Goal: Transaction & Acquisition: Book appointment/travel/reservation

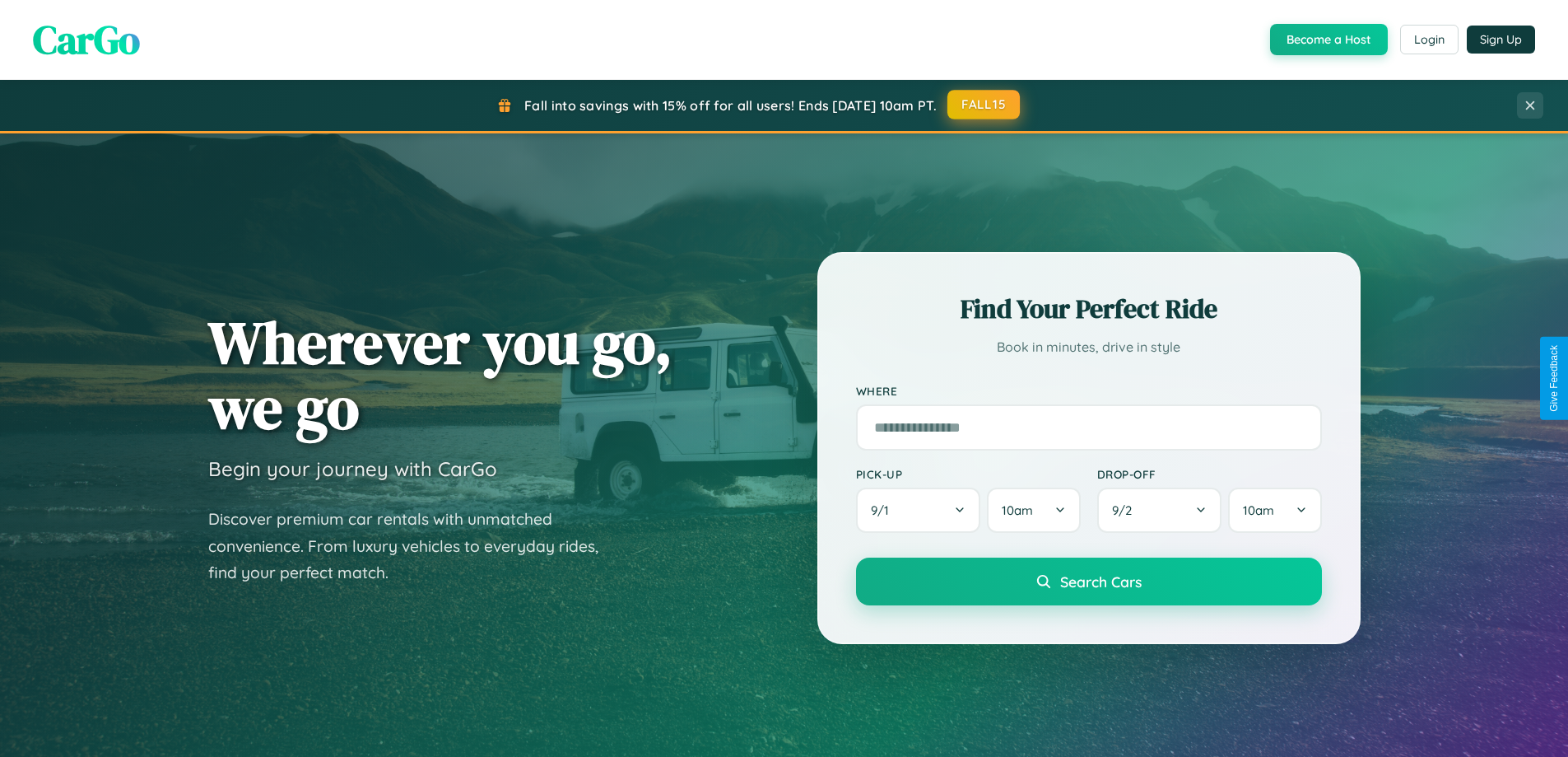
click at [985, 104] on button "FALL15" at bounding box center [983, 104] width 73 height 30
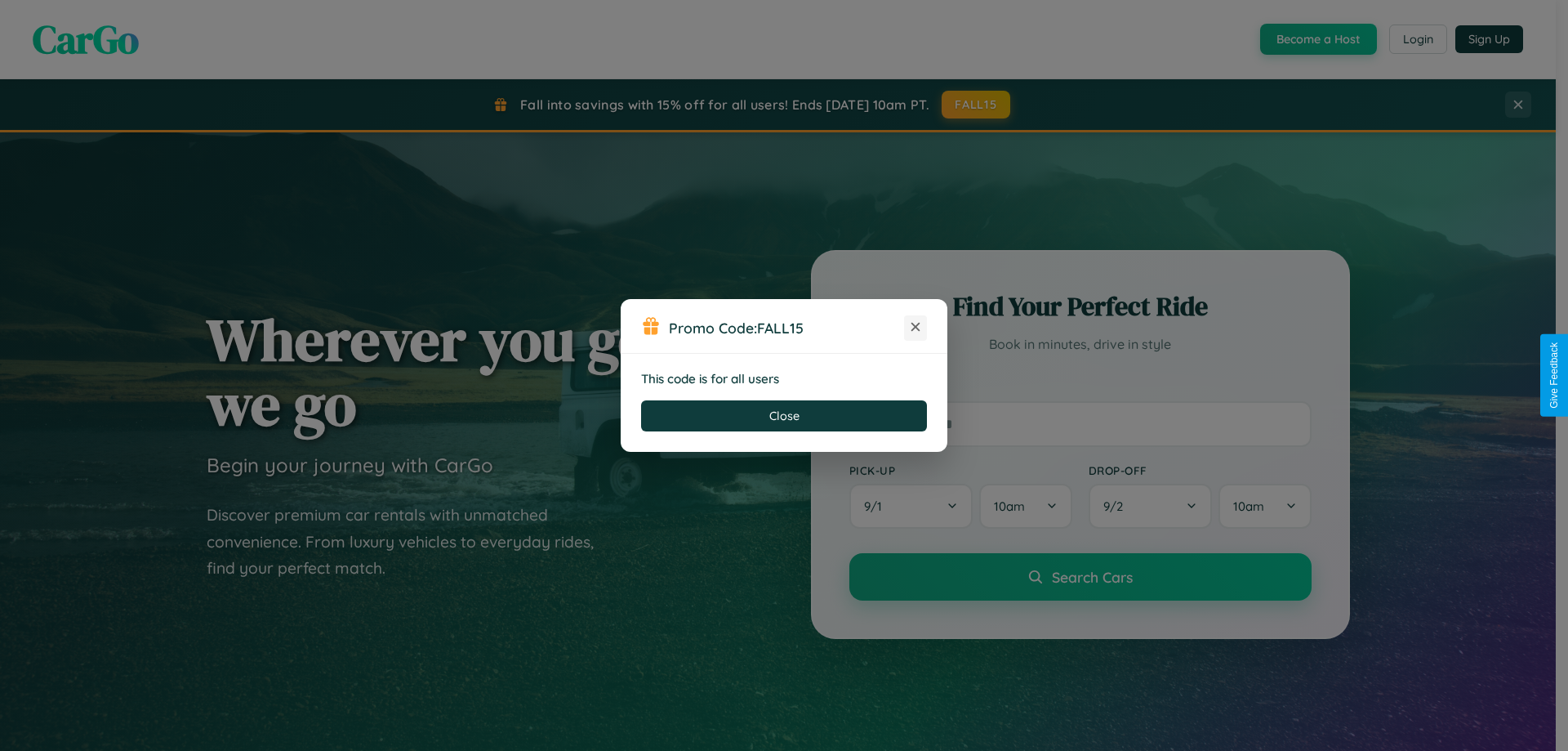
click at [916, 328] on icon at bounding box center [916, 327] width 16 height 16
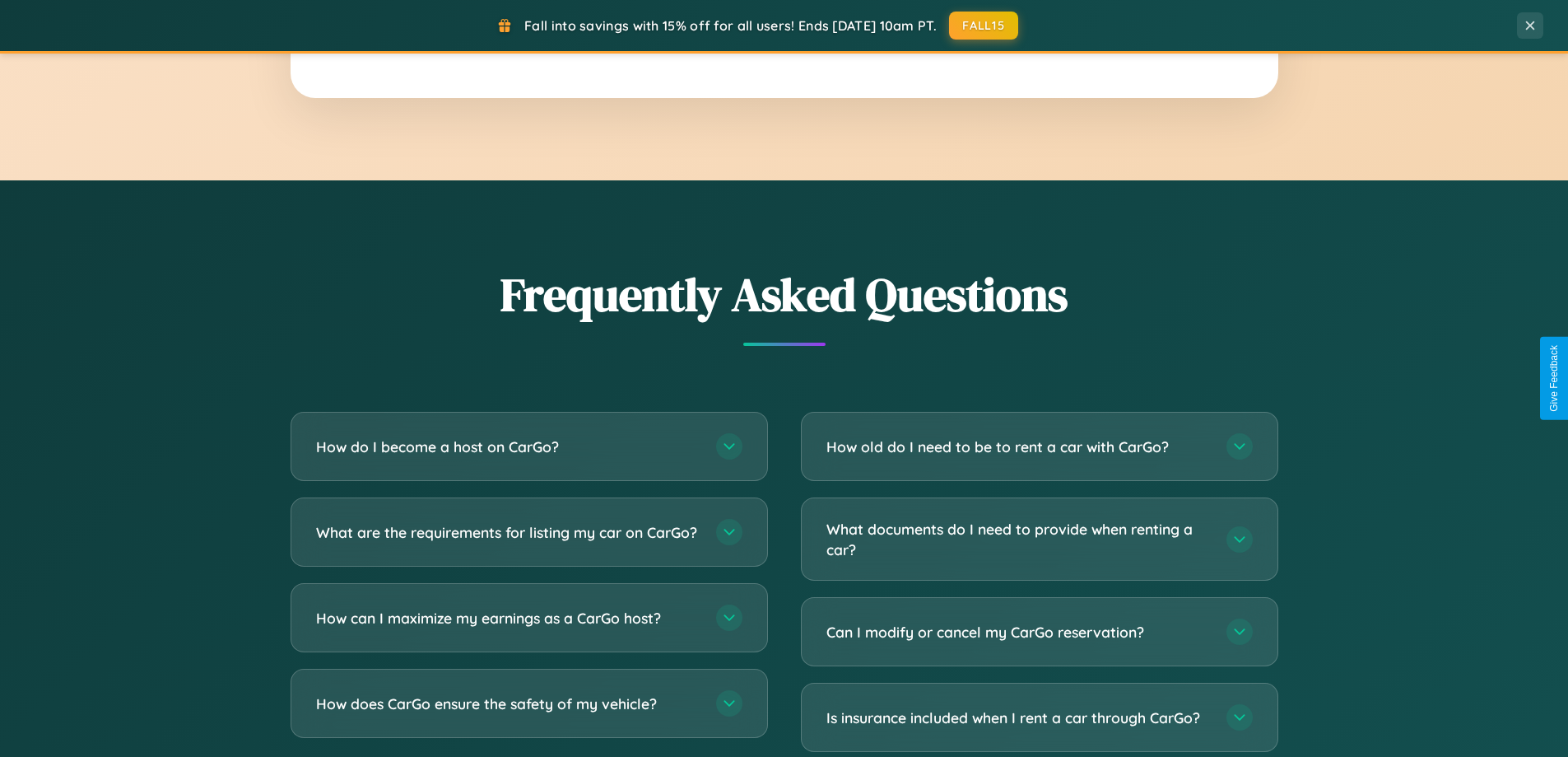
scroll to position [3168, 0]
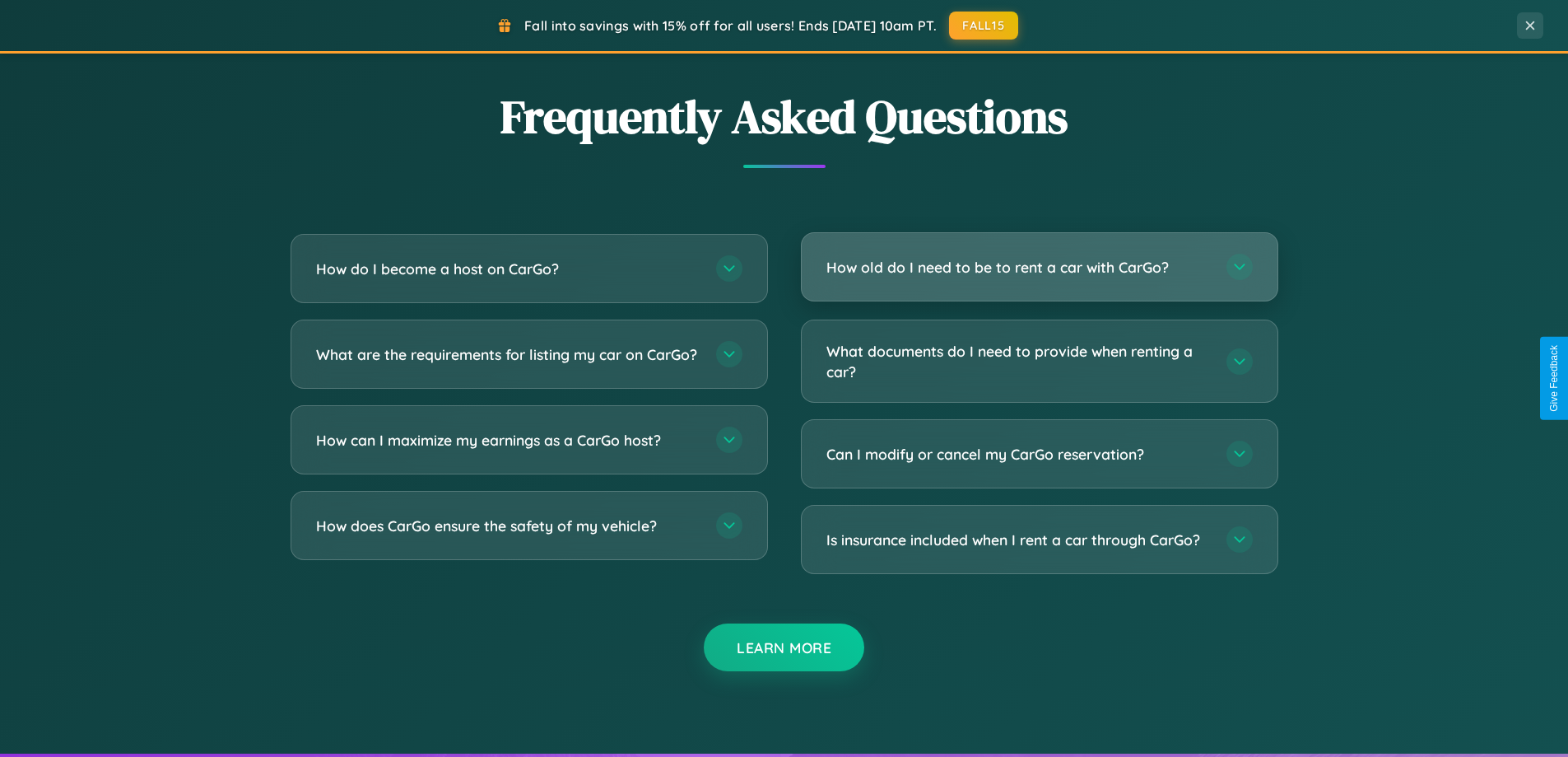
click at [1038, 267] on h3 "How old do I need to be to rent a car with CarGo?" at bounding box center [1018, 267] width 383 height 21
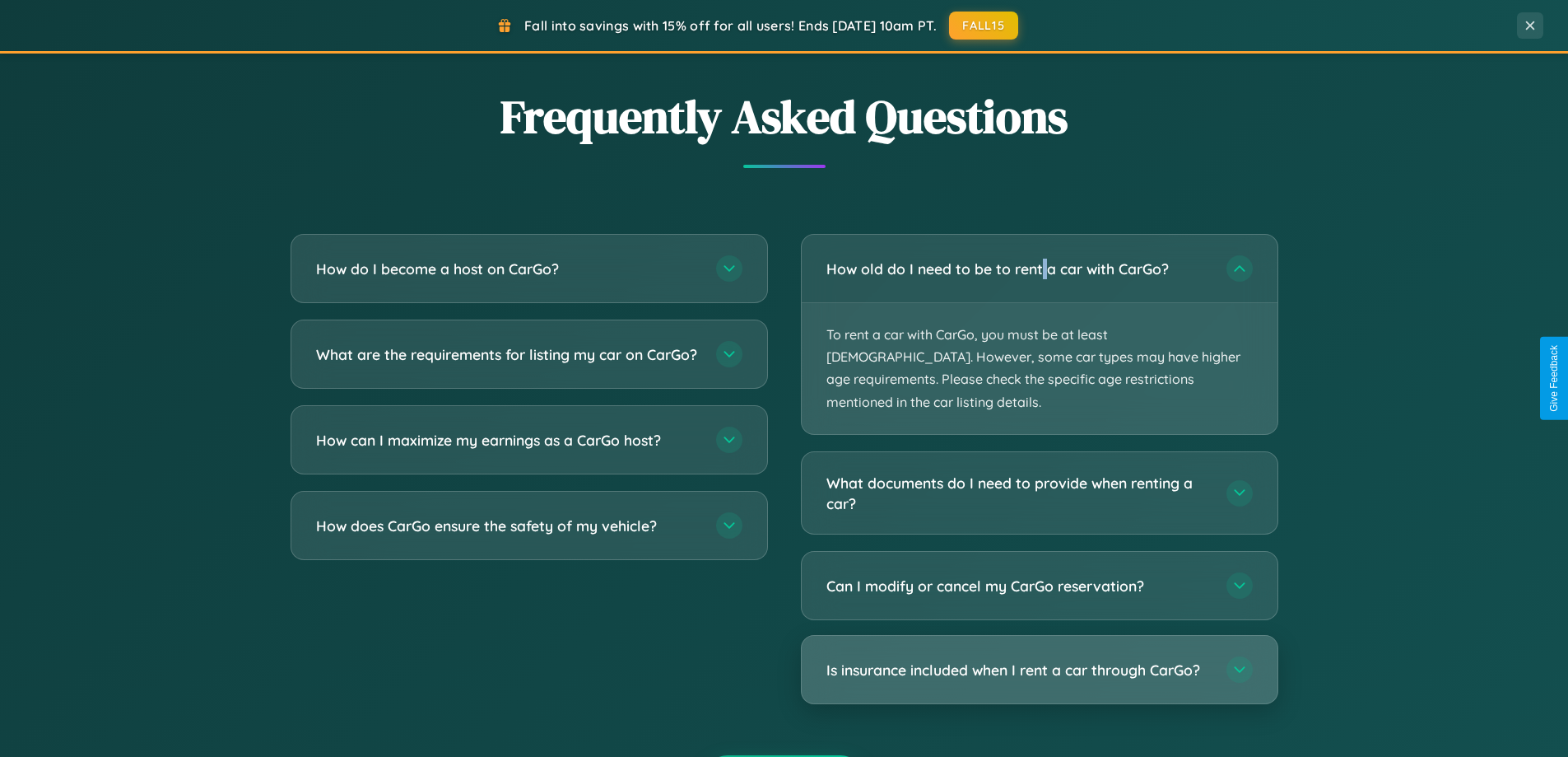
click at [1038, 659] on h3 "Is insurance included when I rent a car through CarGo?" at bounding box center [1018, 669] width 383 height 21
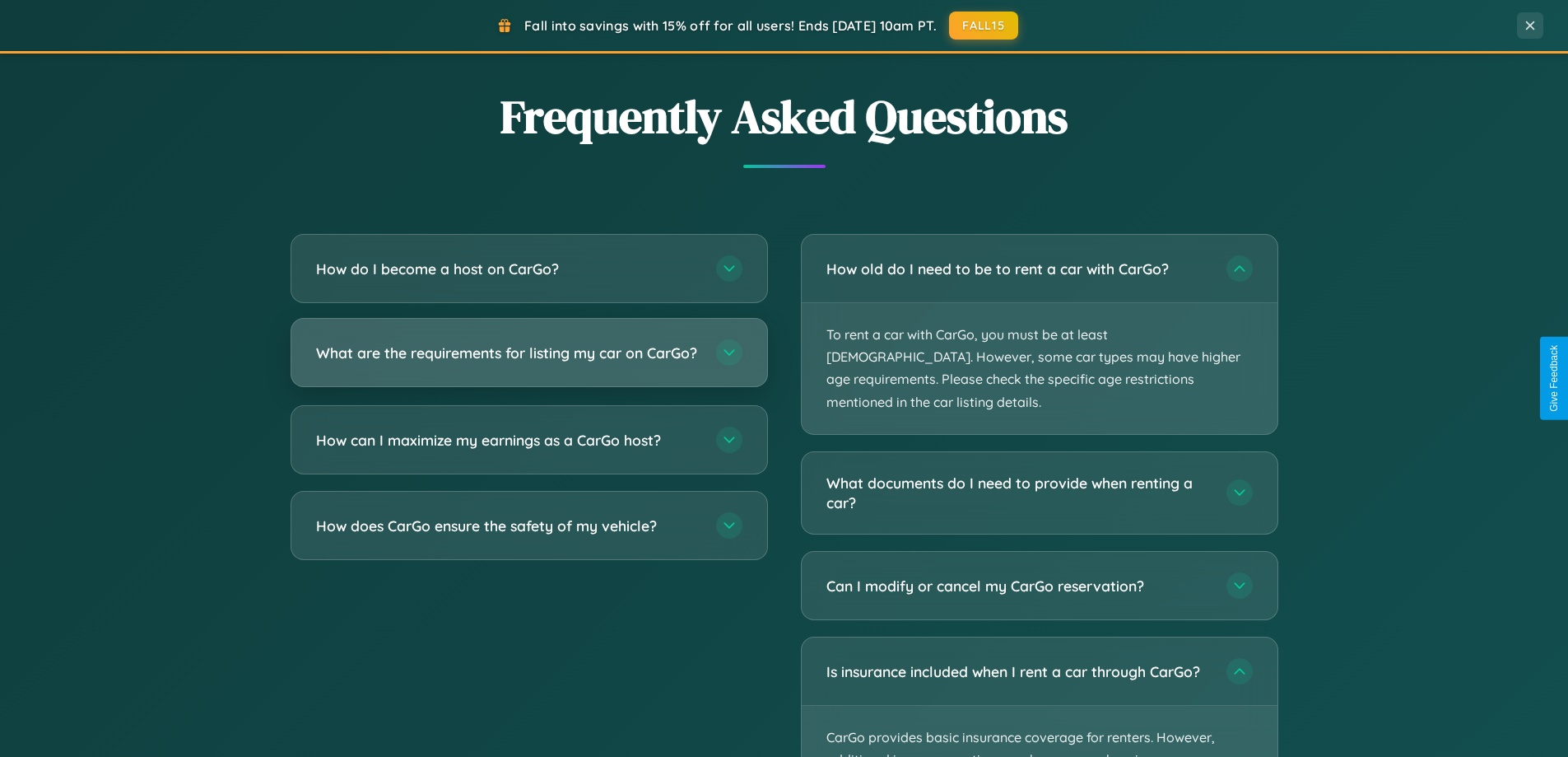
click at [529, 361] on h3 "What are the requirements for listing my car on CarGo?" at bounding box center [507, 352] width 383 height 21
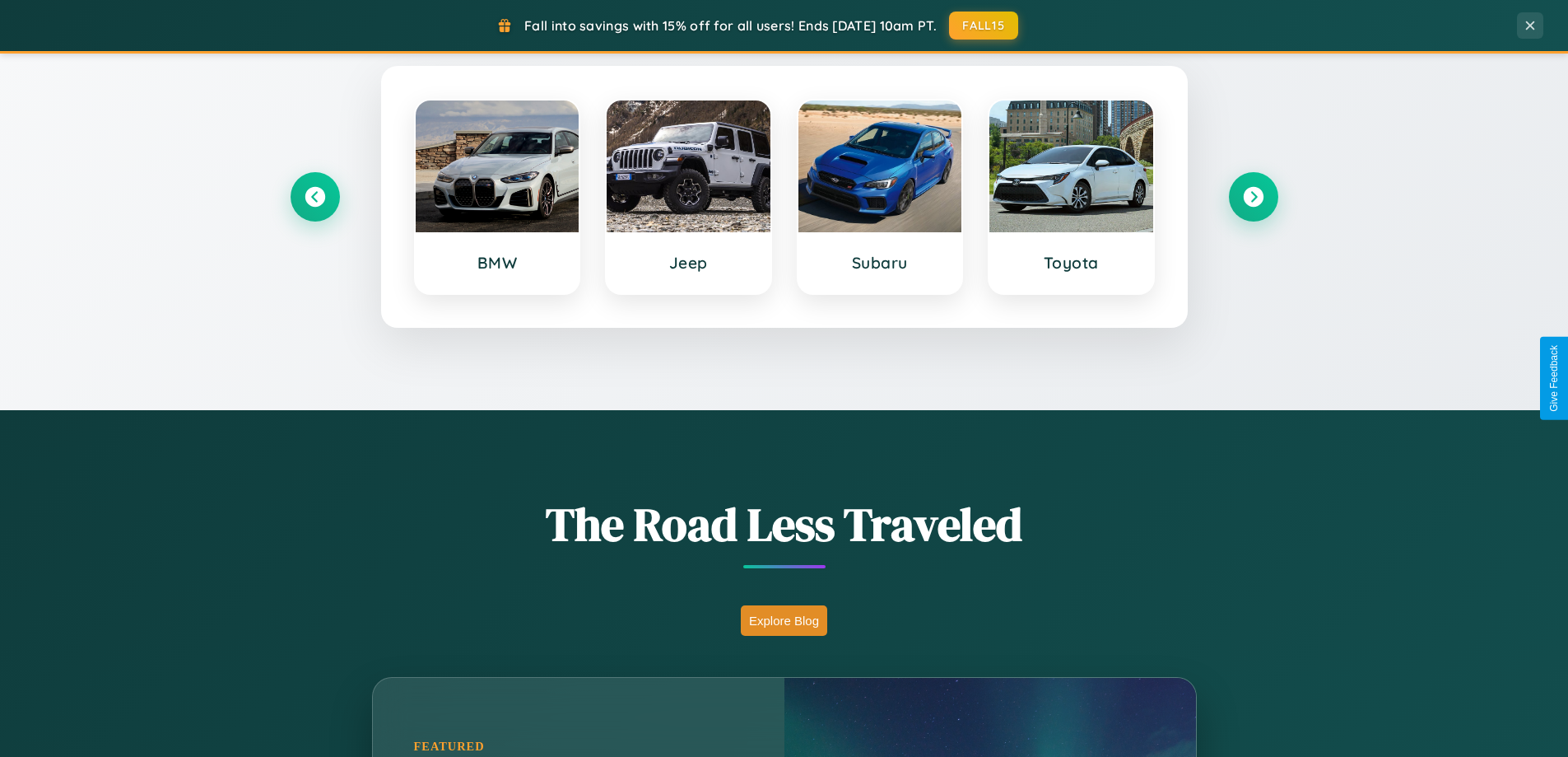
scroll to position [709, 0]
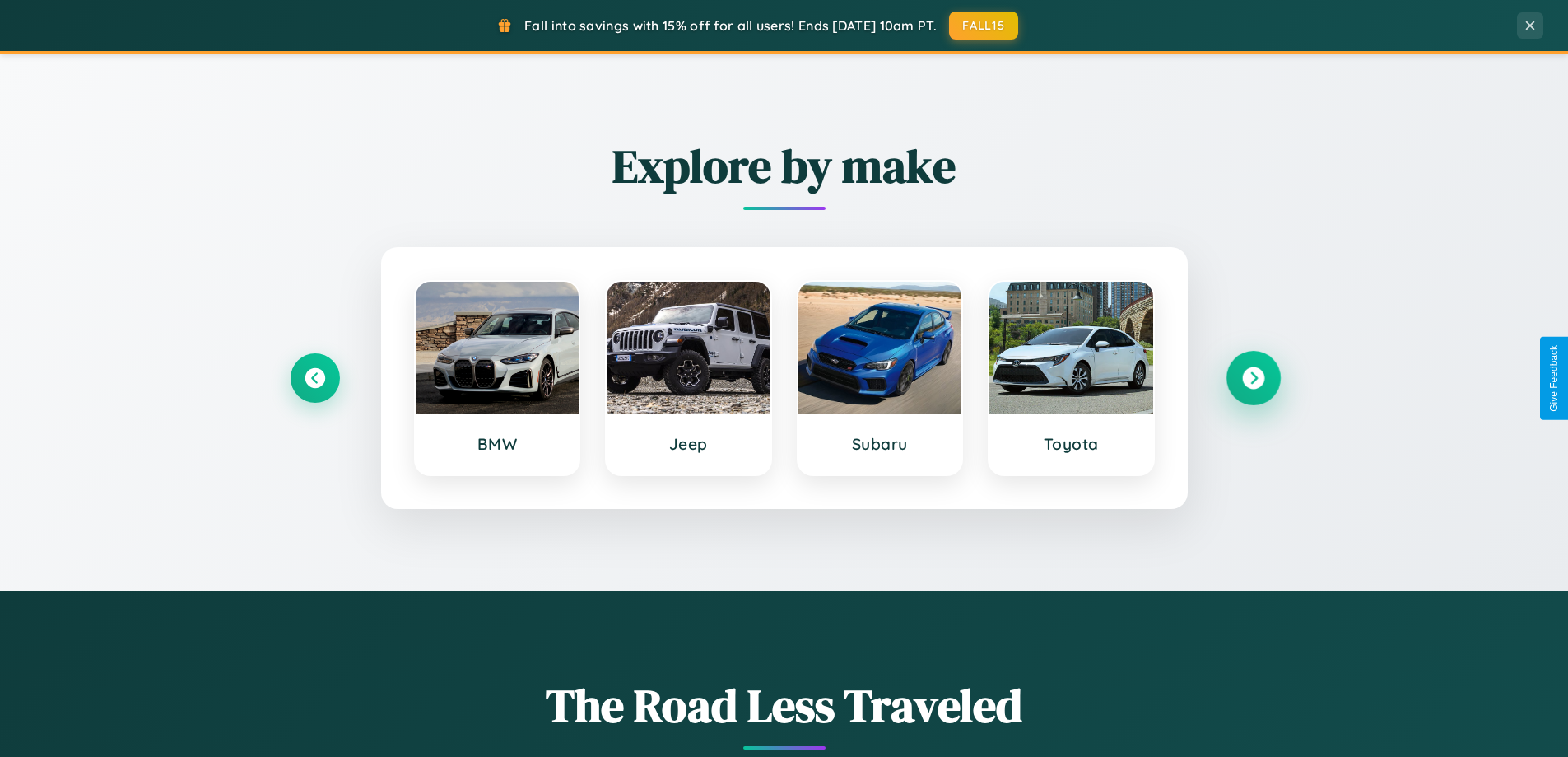
click at [1253, 378] on icon at bounding box center [1253, 378] width 22 height 22
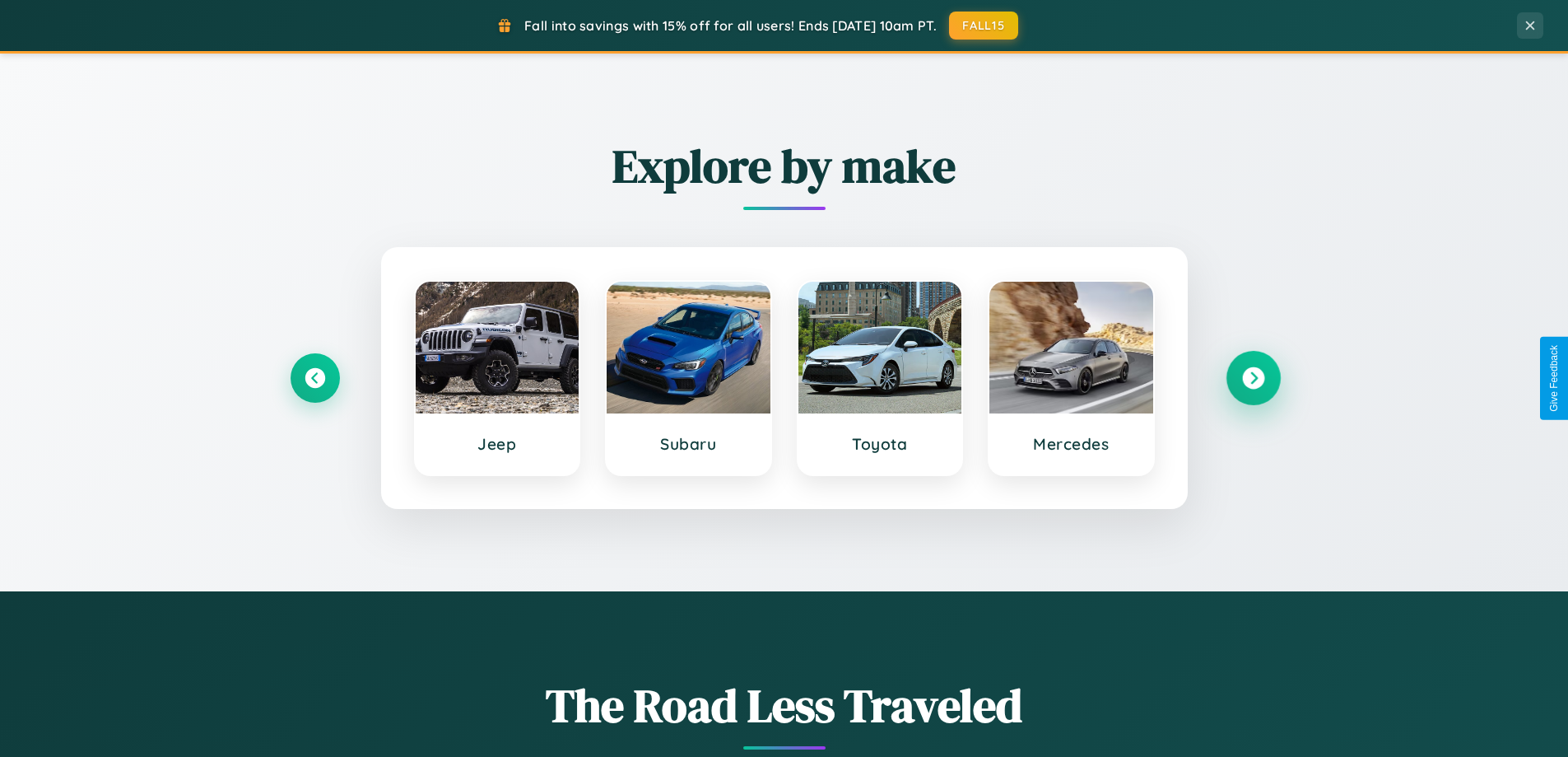
click at [1253, 378] on icon at bounding box center [1253, 378] width 22 height 22
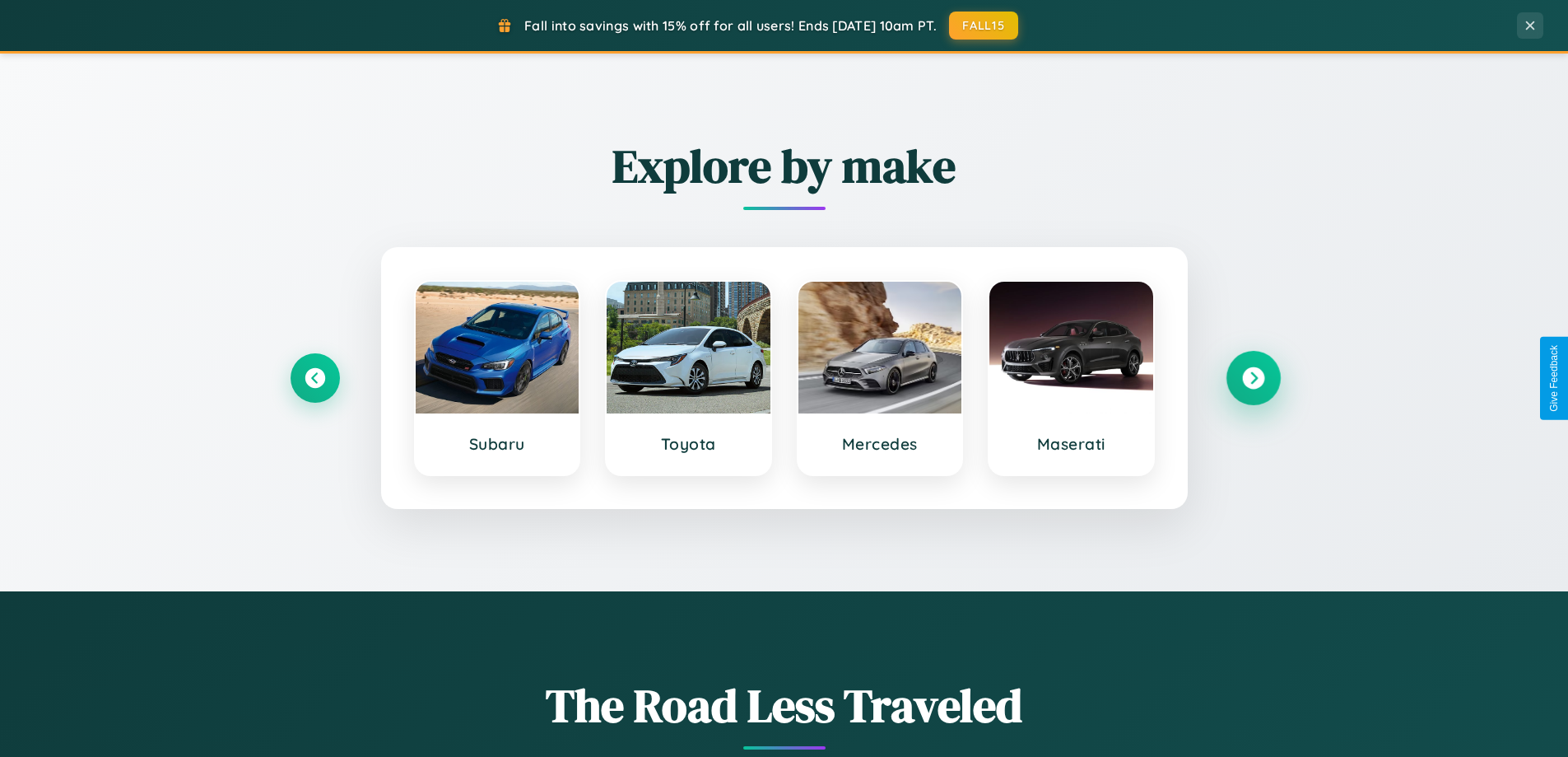
click at [1253, 378] on icon at bounding box center [1253, 378] width 22 height 22
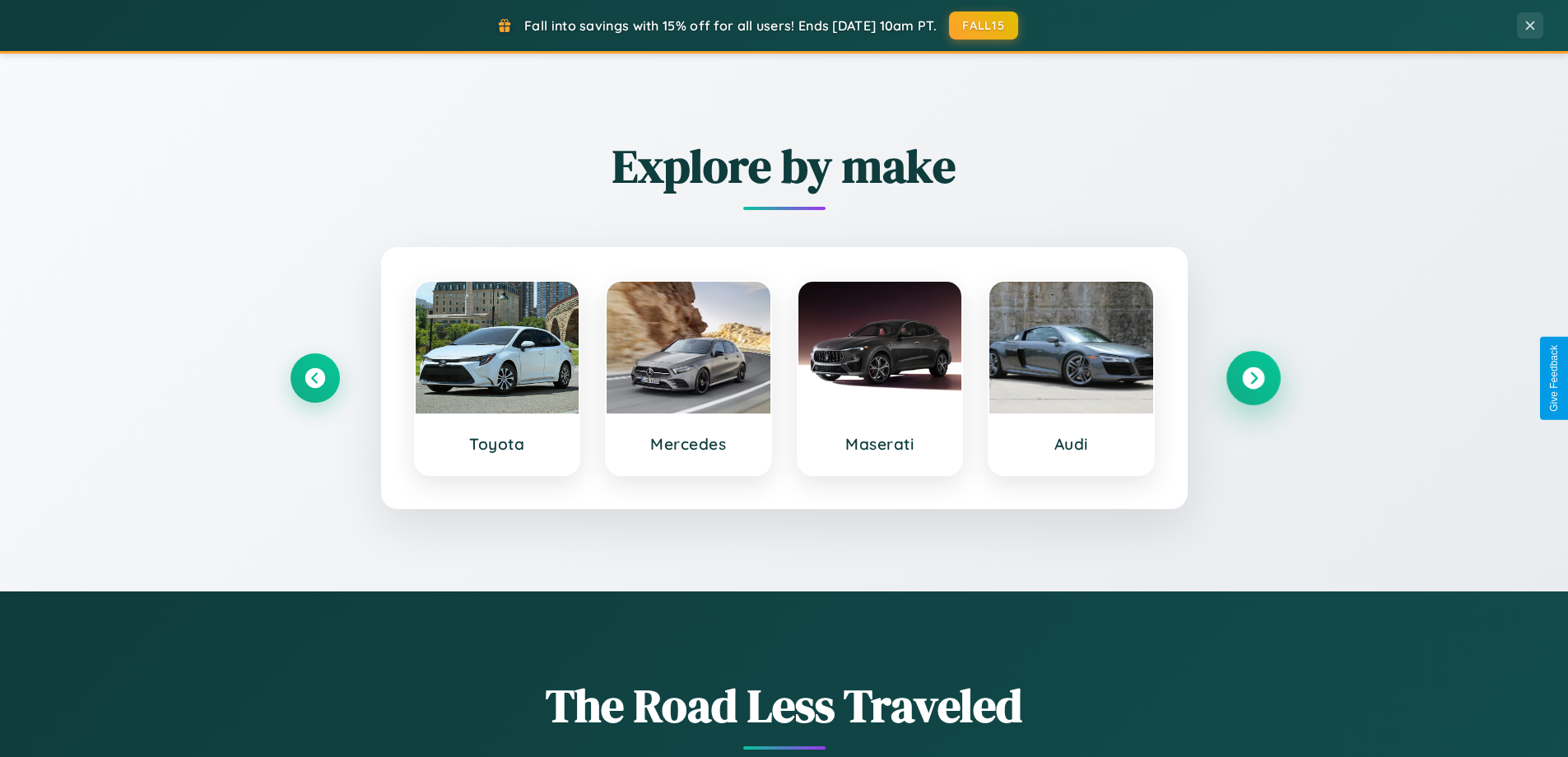
click at [1253, 378] on icon at bounding box center [1253, 378] width 22 height 22
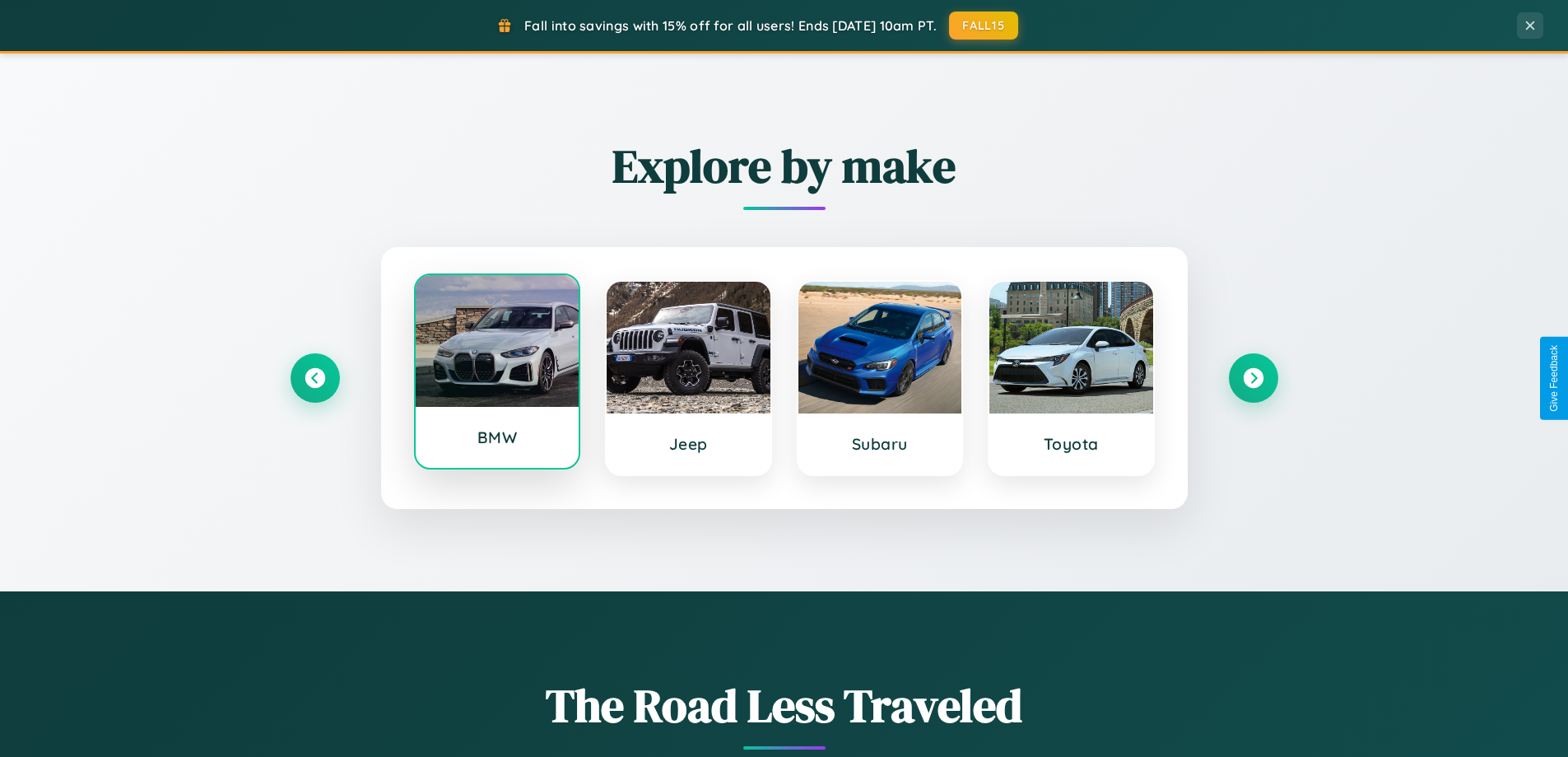
click at [496, 372] on div at bounding box center [497, 340] width 163 height 132
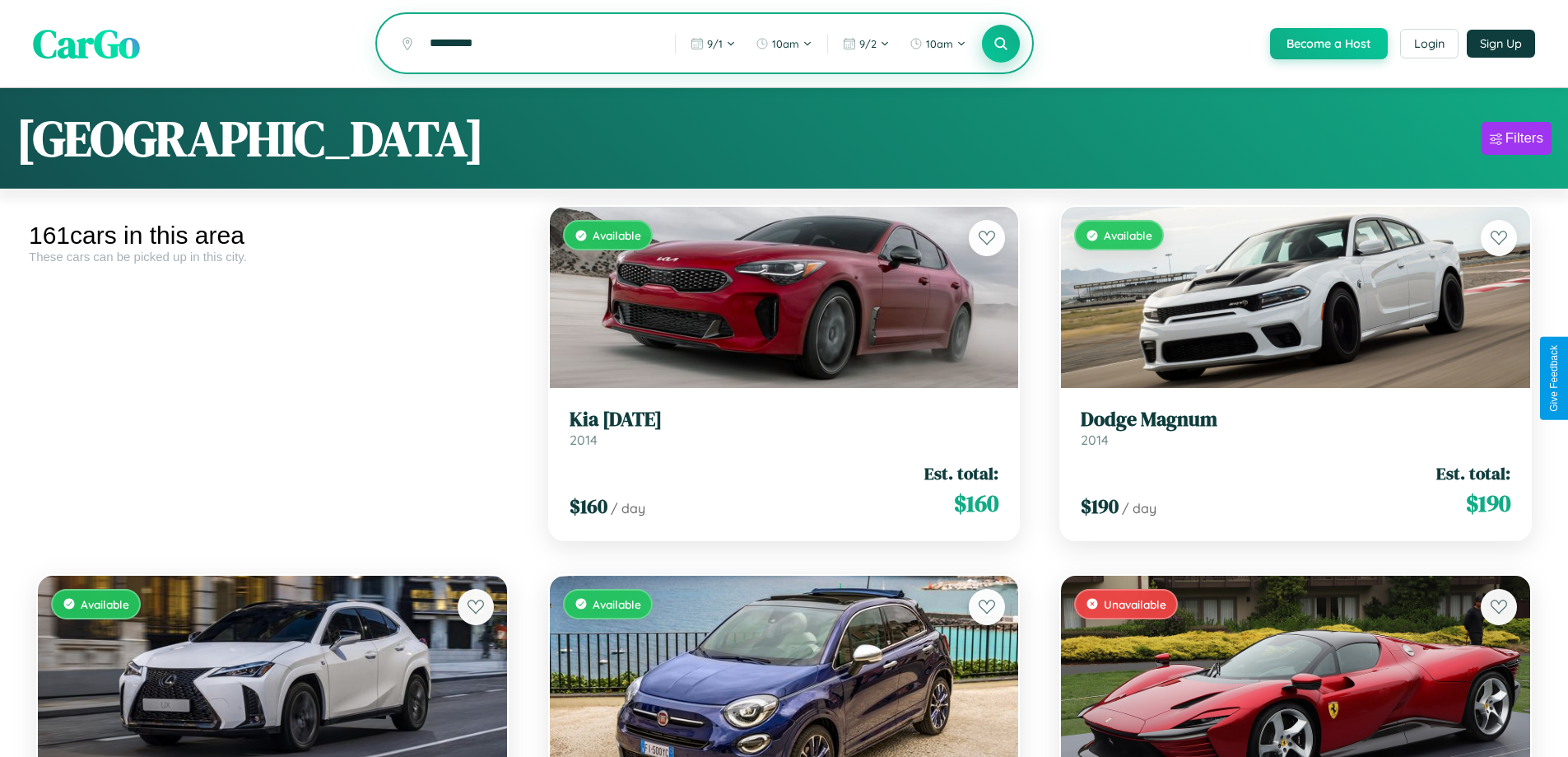
click at [1000, 45] on icon at bounding box center [1001, 42] width 15 height 15
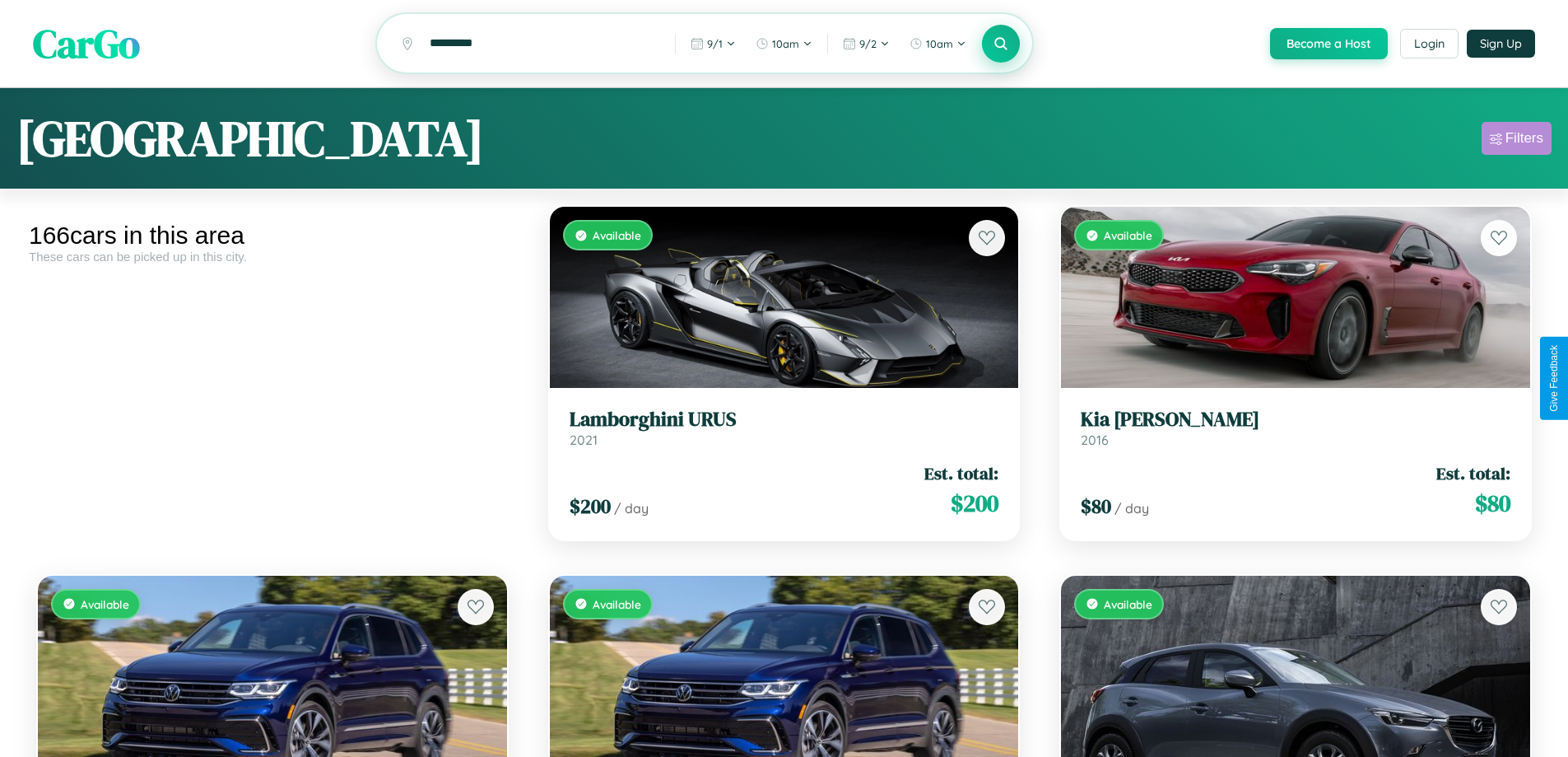
click at [1516, 141] on div "Filters" at bounding box center [1524, 138] width 38 height 16
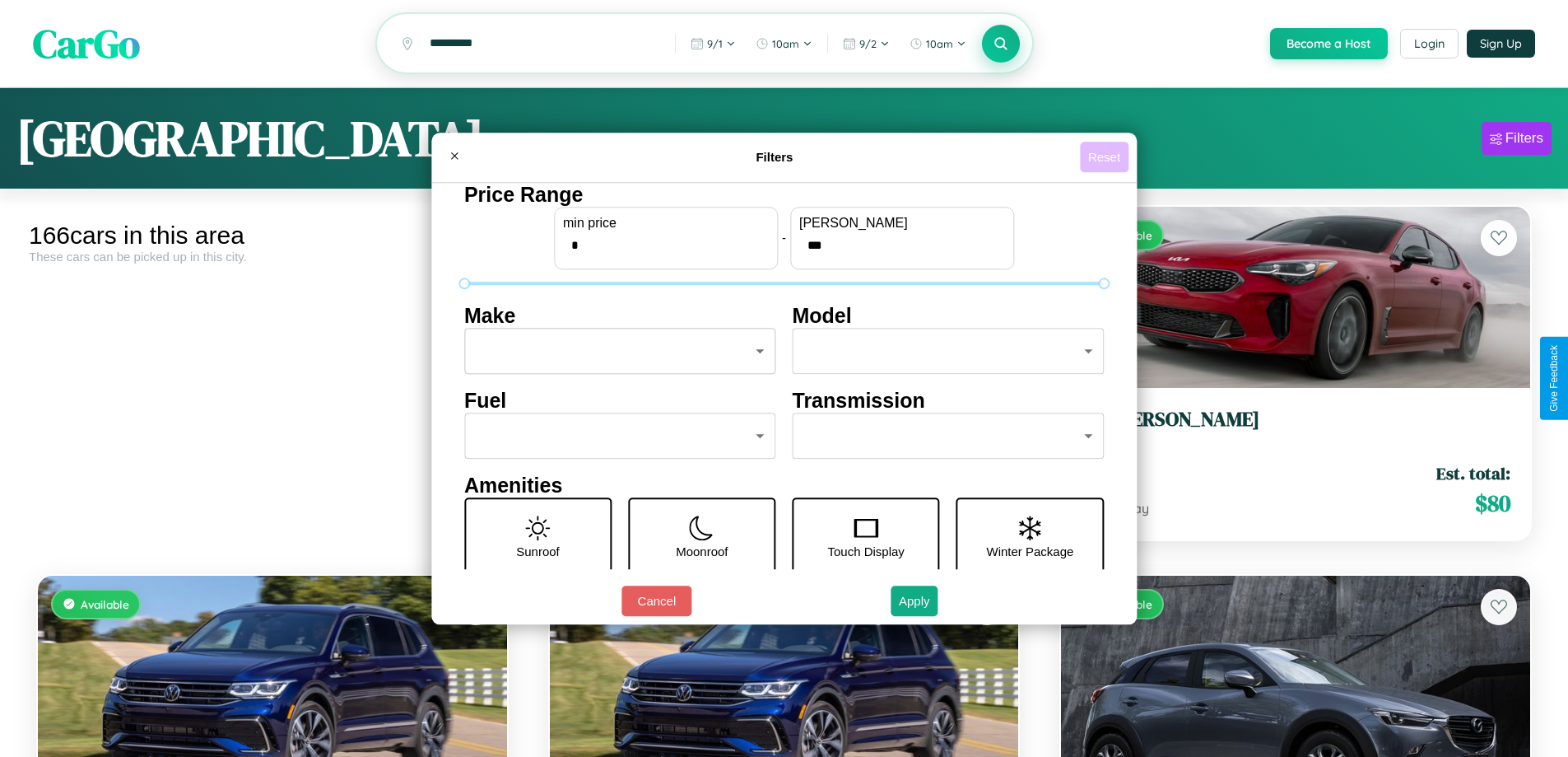
click at [1106, 156] on button "Reset" at bounding box center [1104, 157] width 48 height 31
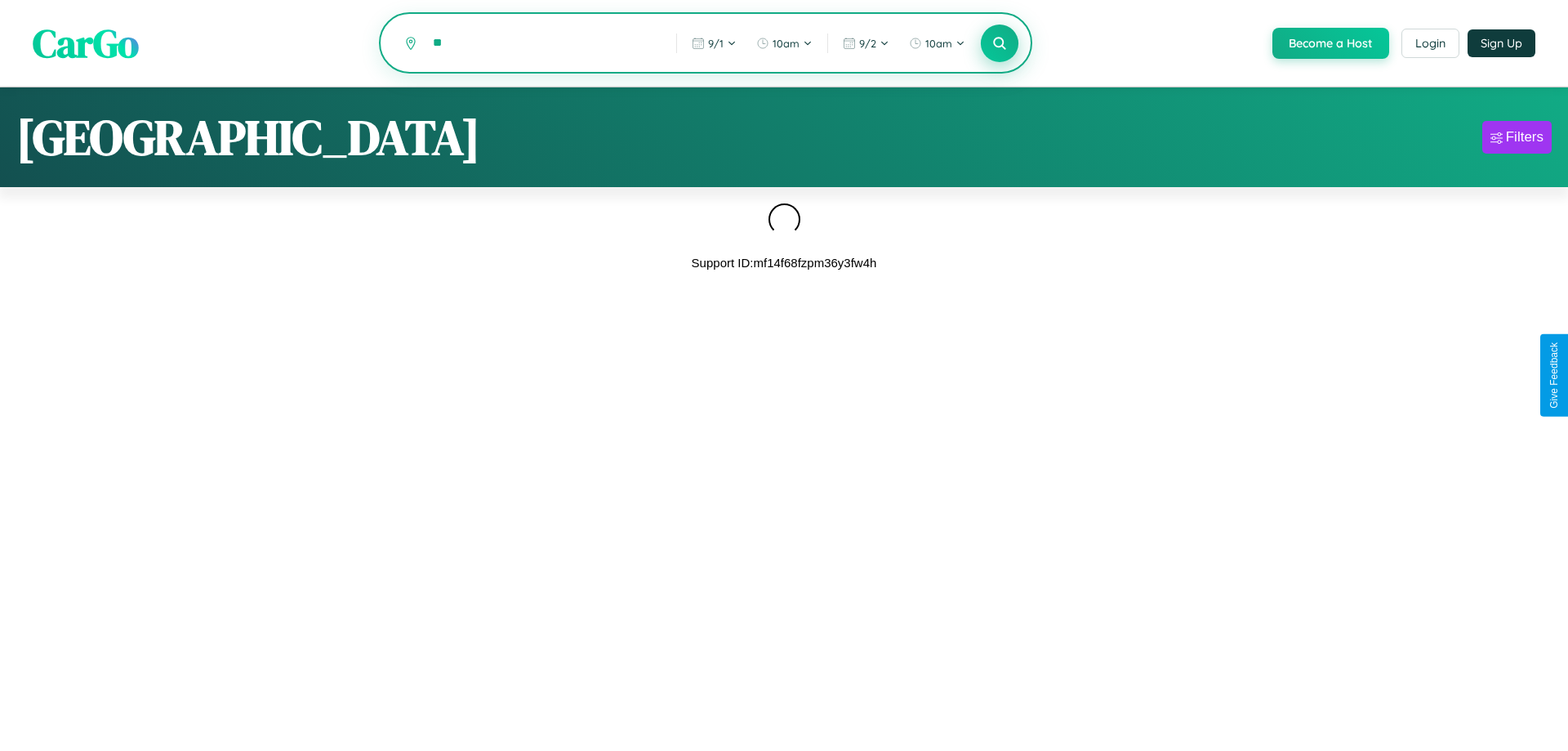
type input "*"
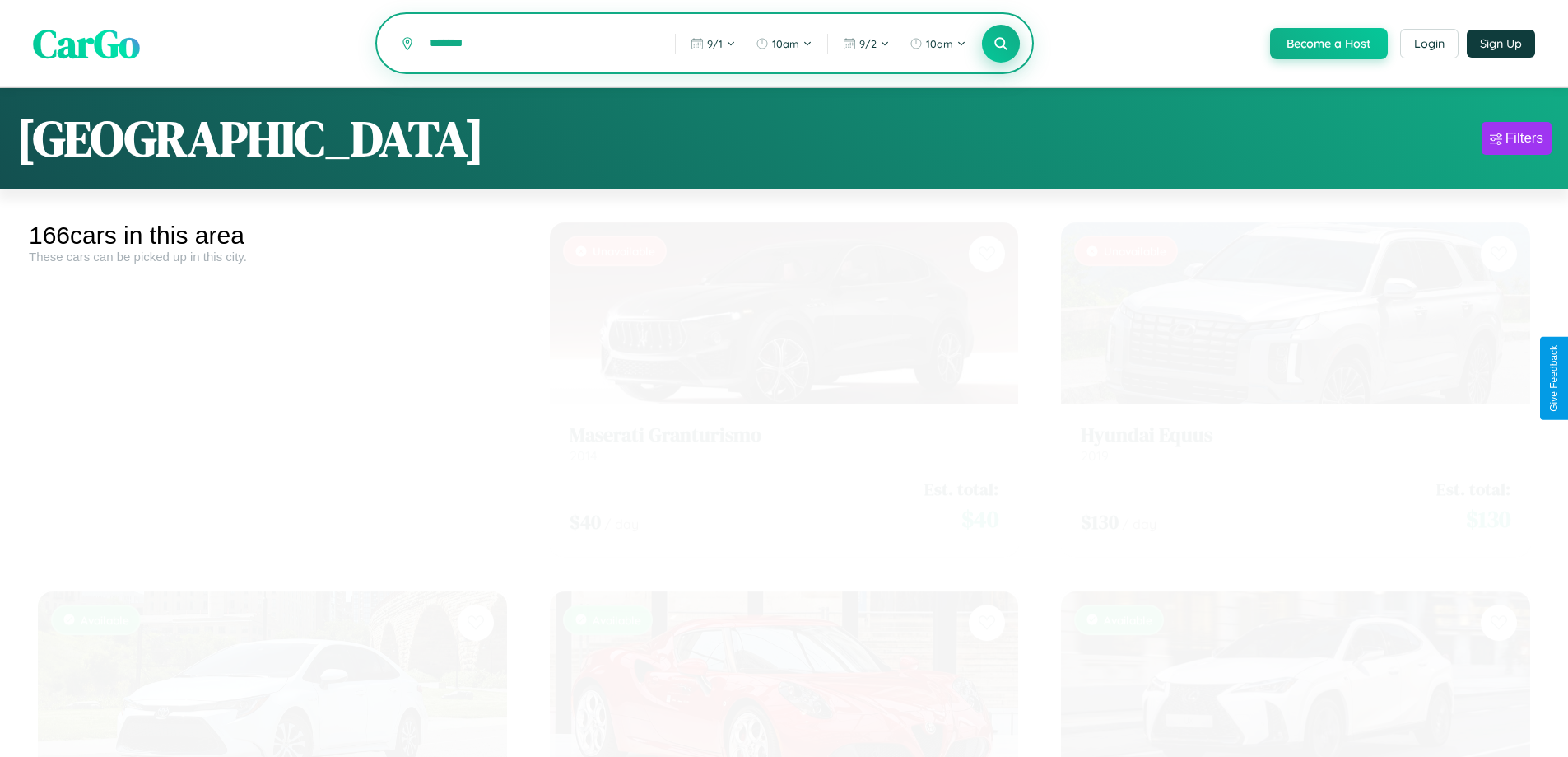
type input "*******"
click at [1000, 45] on icon at bounding box center [1001, 42] width 15 height 15
